Goal: Task Accomplishment & Management: Use online tool/utility

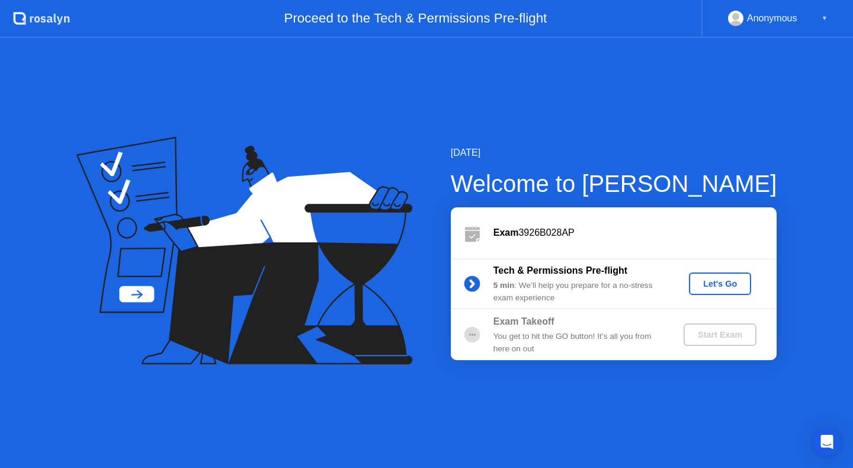
click at [705, 284] on div "Let's Go" at bounding box center [720, 283] width 53 height 9
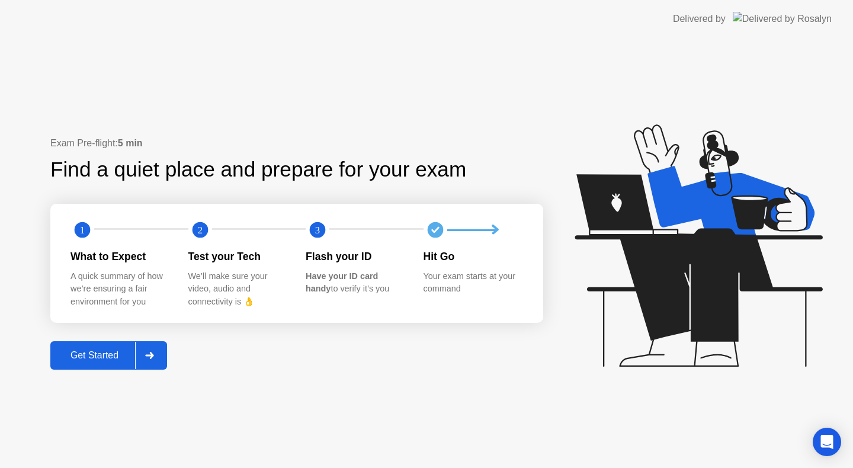
click at [121, 359] on div "Get Started" at bounding box center [94, 355] width 81 height 11
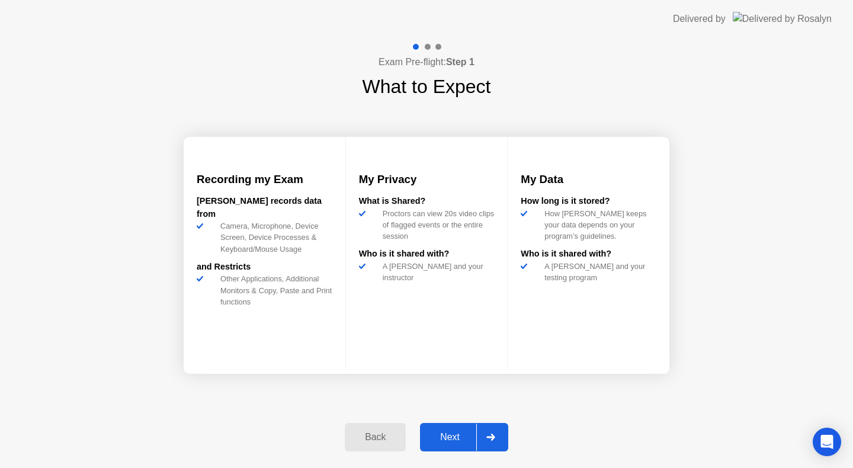
click at [437, 445] on button "Next" at bounding box center [464, 437] width 88 height 28
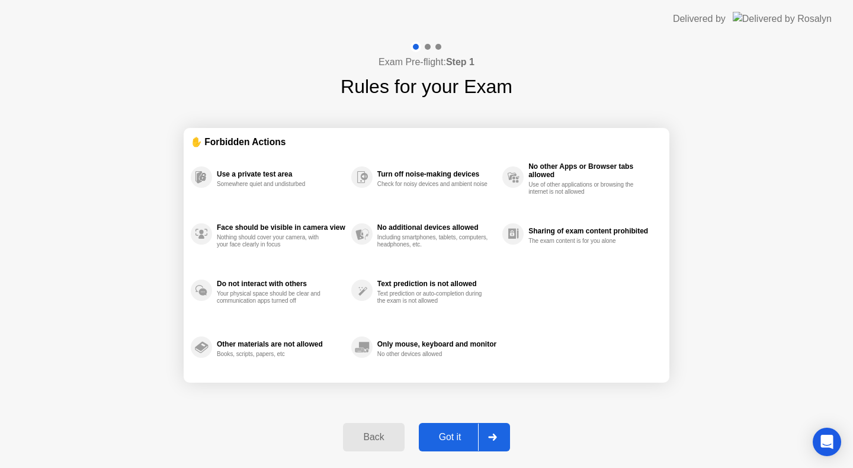
click at [441, 443] on div "Got it" at bounding box center [451, 437] width 56 height 11
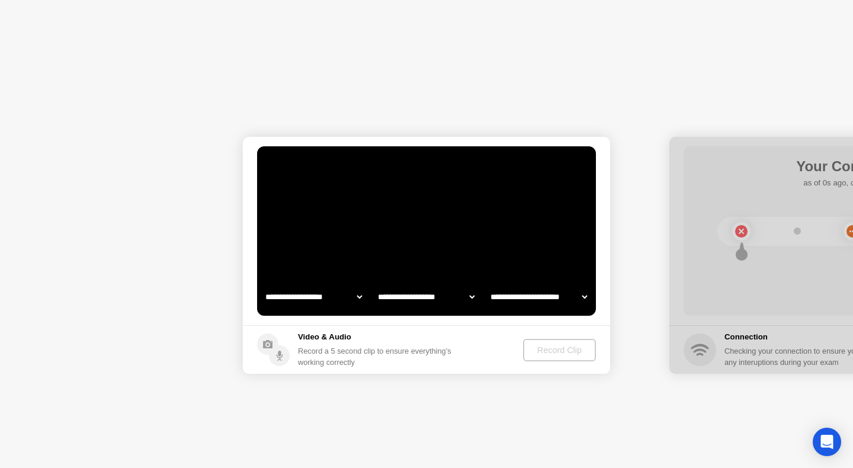
select select "**********"
select select "*******"
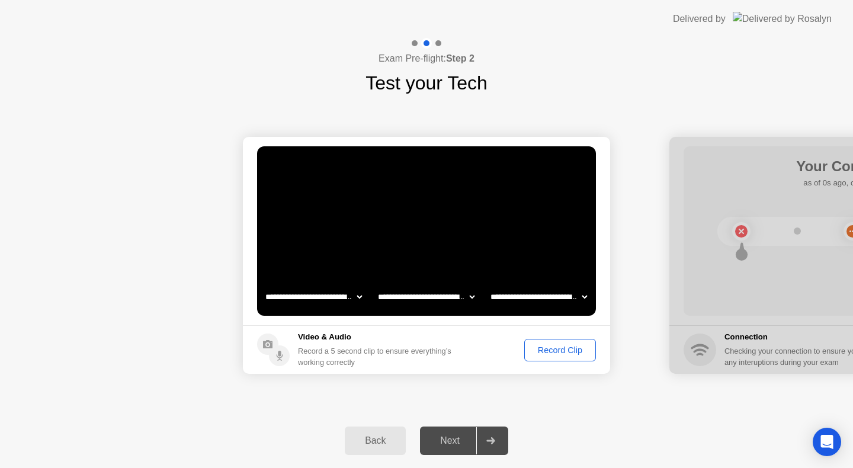
click at [548, 353] on div "Record Clip" at bounding box center [560, 349] width 63 height 9
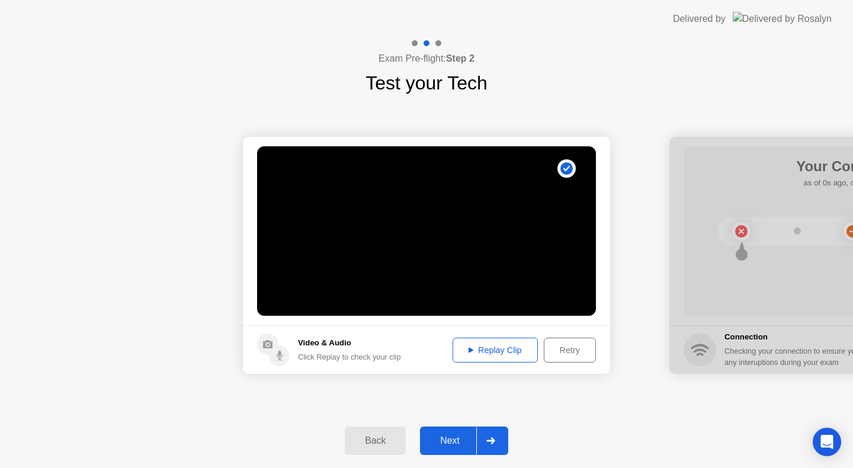
click at [448, 439] on div "Next" at bounding box center [450, 441] width 53 height 11
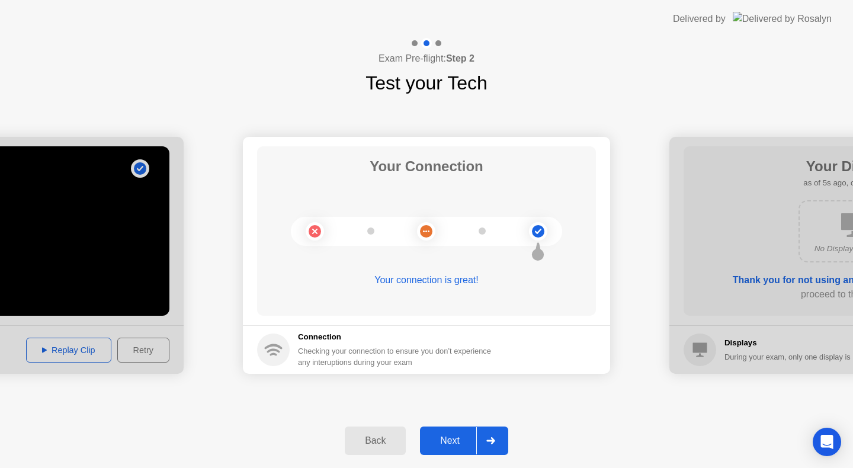
click at [448, 433] on button "Next" at bounding box center [464, 441] width 88 height 28
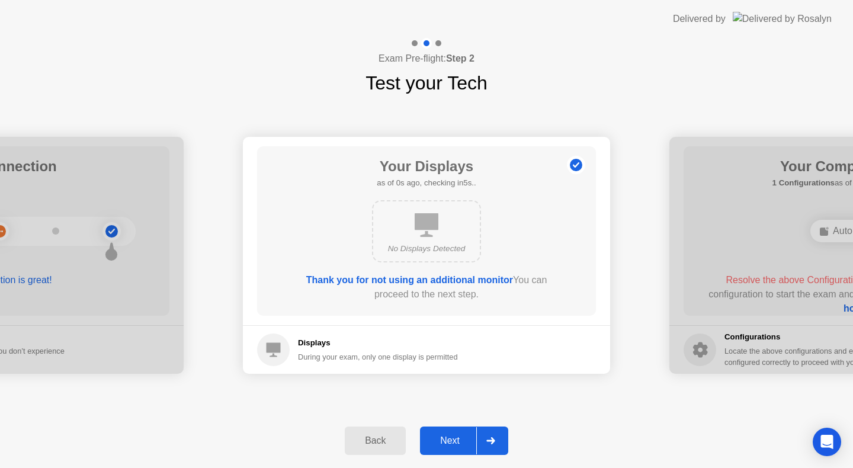
click at [444, 445] on div "Next" at bounding box center [450, 441] width 53 height 11
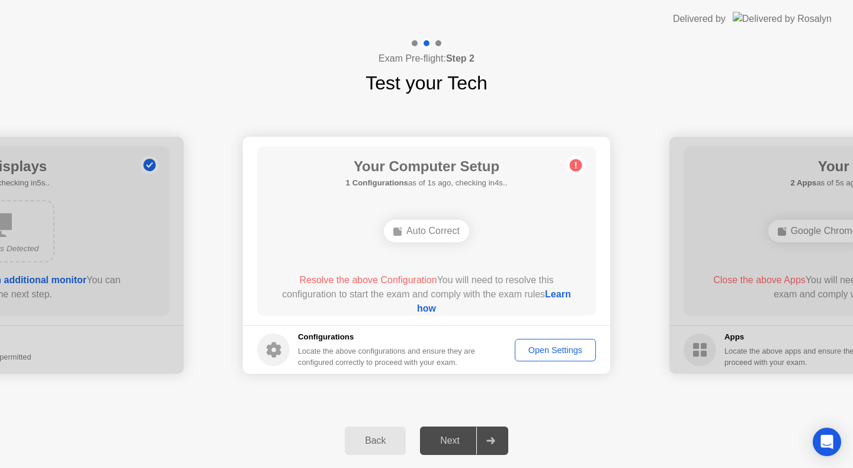
click at [529, 345] on div "Open Settings" at bounding box center [555, 349] width 73 height 9
click at [420, 232] on div "Auto Correct" at bounding box center [426, 231] width 85 height 23
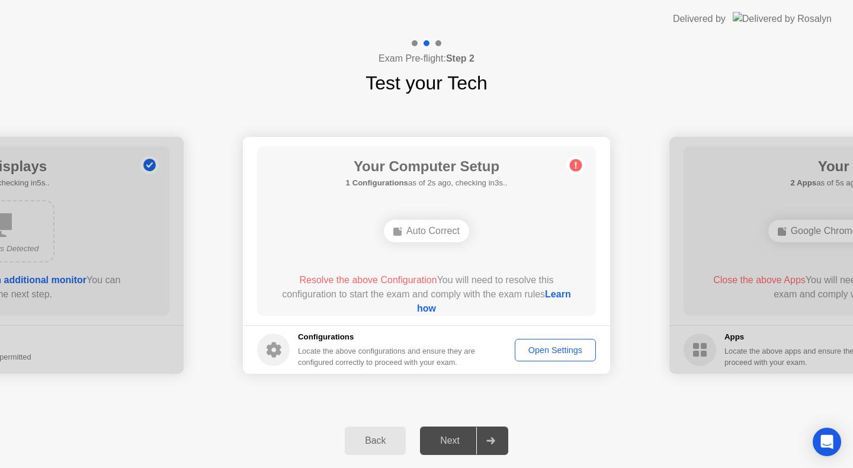
click at [420, 232] on div "Auto Correct" at bounding box center [426, 231] width 85 height 23
click at [399, 230] on ellipse at bounding box center [401, 229] width 4 height 4
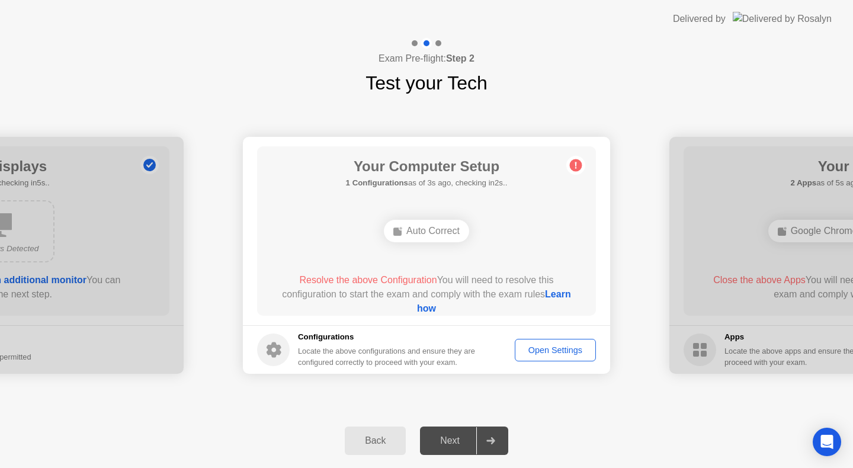
click at [433, 231] on div "Auto Correct" at bounding box center [426, 231] width 85 height 23
click at [404, 226] on div "Auto Correct" at bounding box center [426, 231] width 85 height 23
click at [393, 234] on rect at bounding box center [397, 232] width 8 height 8
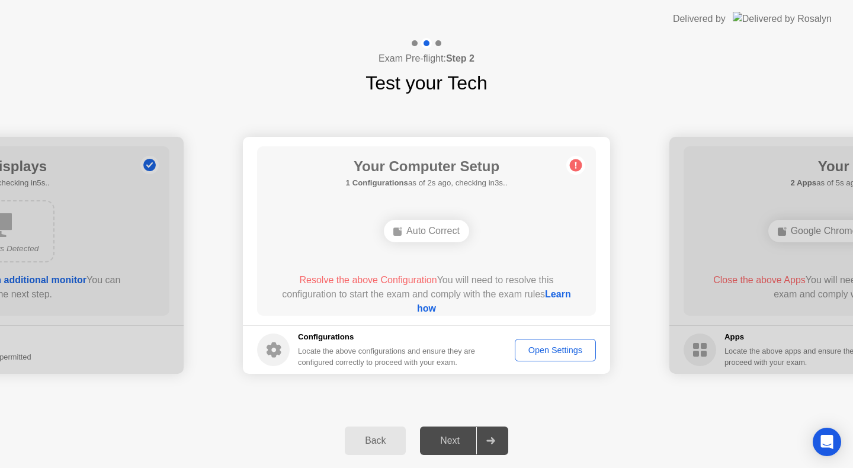
click at [393, 234] on rect at bounding box center [397, 232] width 8 height 8
click at [536, 335] on footer "Configurations Locate the above configurations and ensure they are configured c…" at bounding box center [426, 349] width 367 height 49
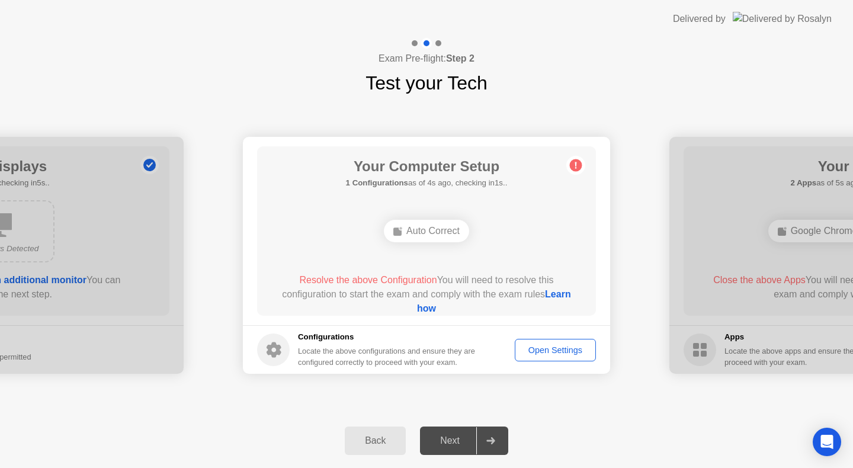
click at [540, 362] on footer "Configurations Locate the above configurations and ensure they are configured c…" at bounding box center [426, 349] width 367 height 49
click at [530, 354] on div "Open Settings" at bounding box center [555, 349] width 73 height 9
click at [558, 353] on div "Open Settings" at bounding box center [555, 349] width 73 height 9
click at [395, 226] on icon at bounding box center [397, 230] width 9 height 9
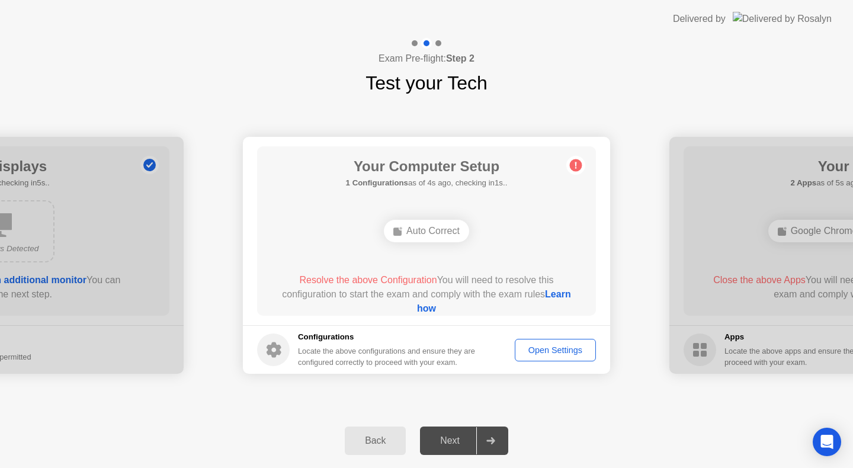
click at [395, 226] on icon at bounding box center [397, 230] width 9 height 9
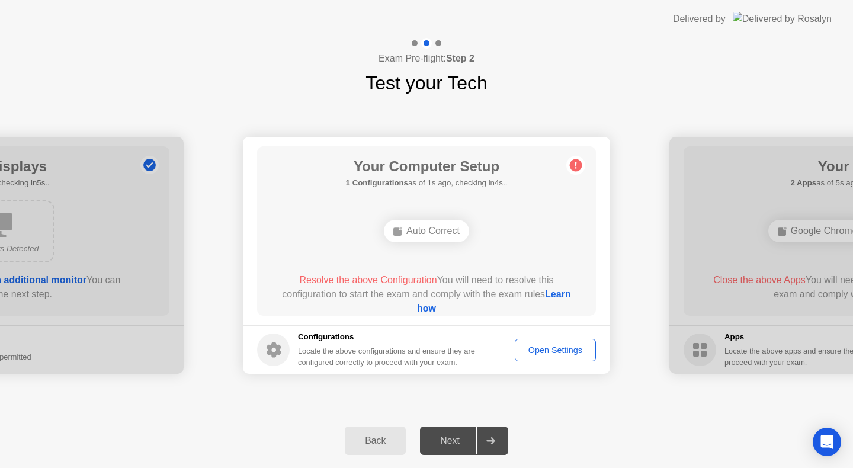
click at [401, 229] on div "Auto Correct" at bounding box center [426, 231] width 85 height 23
click at [308, 327] on footer "Configurations Locate the above configurations and ensure they are configured c…" at bounding box center [426, 349] width 367 height 49
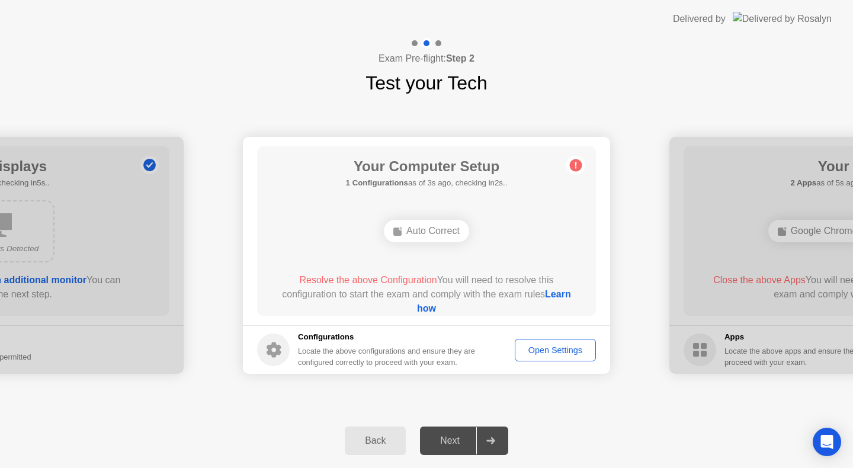
click at [272, 353] on icon at bounding box center [274, 350] width 15 height 15
click at [431, 307] on link "Learn how" at bounding box center [494, 301] width 154 height 24
click at [545, 340] on button "Open Settings" at bounding box center [555, 350] width 81 height 23
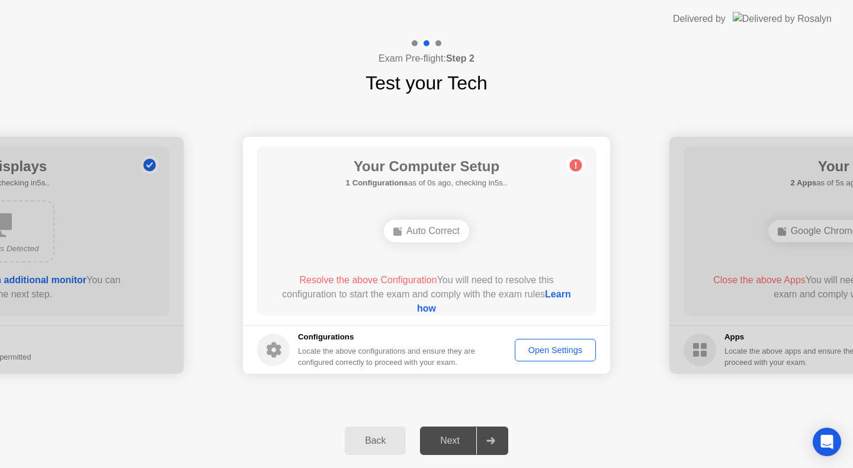
click at [408, 235] on div "Auto Correct" at bounding box center [426, 231] width 85 height 23
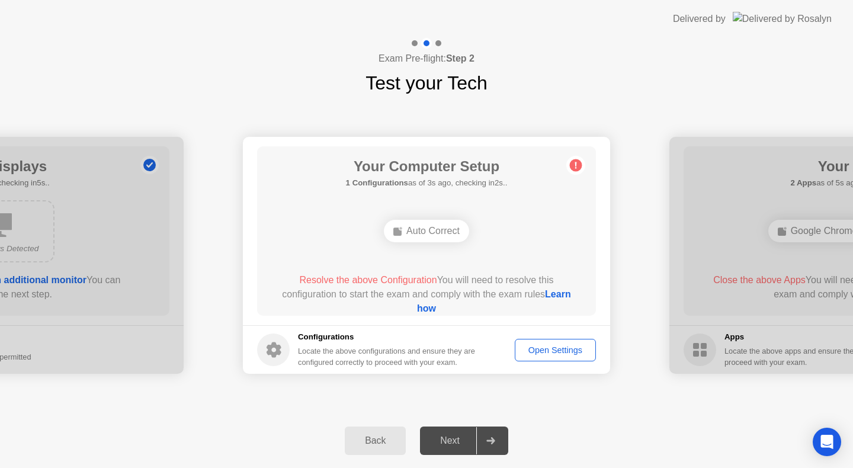
click at [689, 365] on div at bounding box center [853, 255] width 367 height 237
drag, startPoint x: 733, startPoint y: 335, endPoint x: 667, endPoint y: 338, distance: 65.9
click at [457, 446] on div "Next" at bounding box center [450, 441] width 53 height 11
click at [579, 158] on icon at bounding box center [576, 165] width 19 height 19
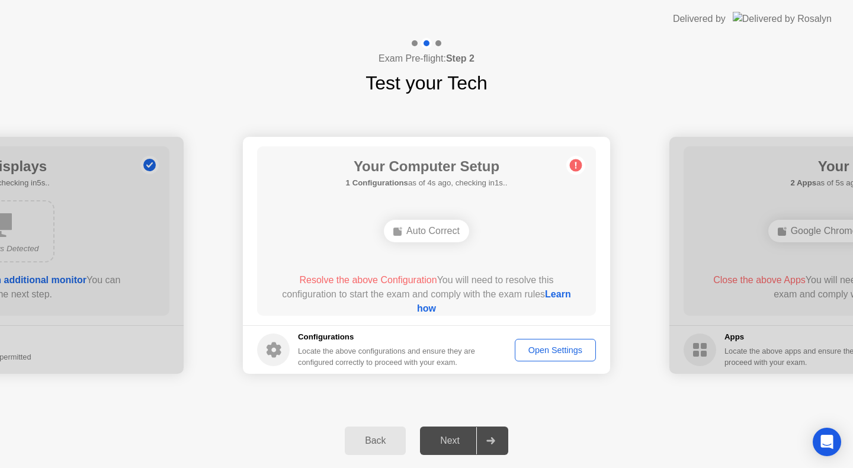
click at [579, 158] on icon at bounding box center [576, 165] width 19 height 19
